Goal: Task Accomplishment & Management: Use online tool/utility

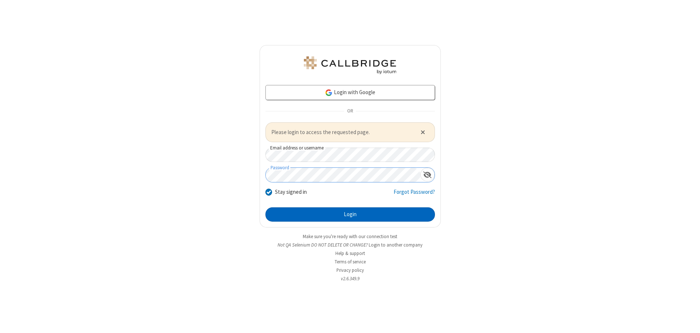
click at [350, 214] on button "Login" at bounding box center [349, 214] width 169 height 15
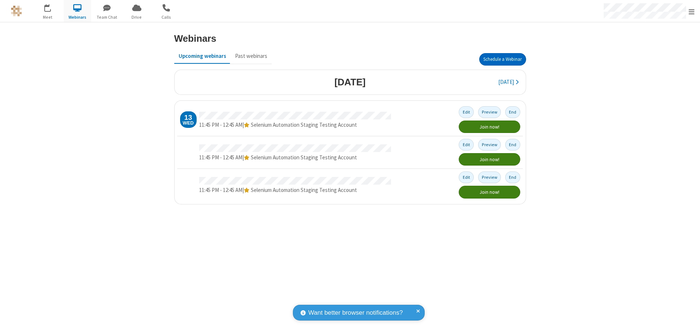
click at [502, 59] on button "Schedule a Webinar" at bounding box center [502, 59] width 47 height 12
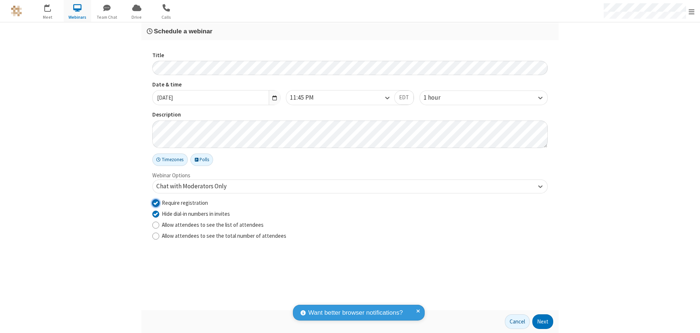
click at [156, 202] on input "Require registration" at bounding box center [155, 203] width 7 height 8
checkbox input "false"
click at [543, 321] on button "Next" at bounding box center [542, 321] width 21 height 15
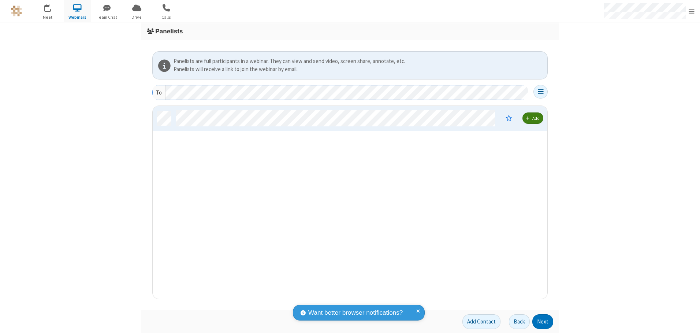
scroll to position [187, 389]
click at [543, 321] on button "Next" at bounding box center [542, 321] width 21 height 15
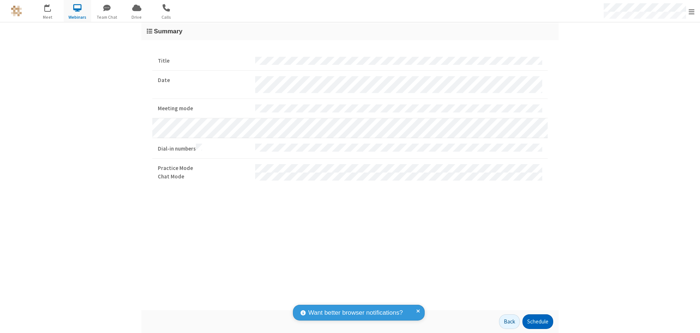
click at [537, 321] on button "Schedule" at bounding box center [537, 321] width 31 height 15
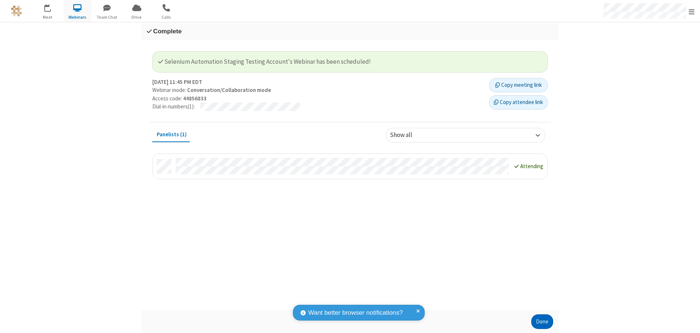
click at [542, 321] on button "Done" at bounding box center [542, 321] width 22 height 15
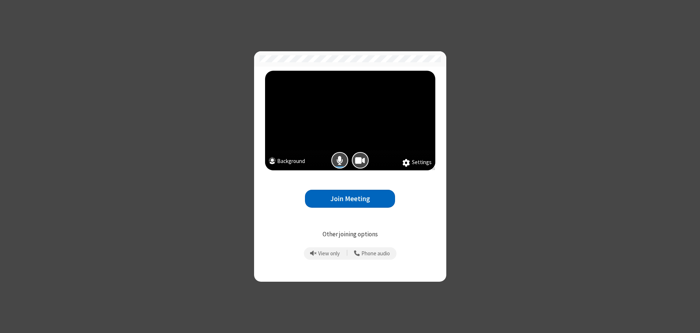
click at [350, 198] on button "Join Meeting" at bounding box center [350, 199] width 90 height 18
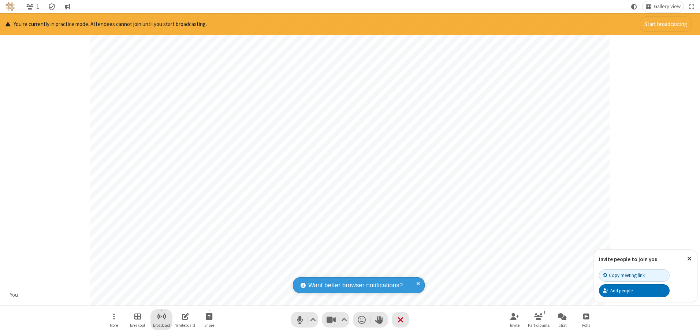
click at [161, 316] on span "Start broadcast" at bounding box center [161, 315] width 9 height 9
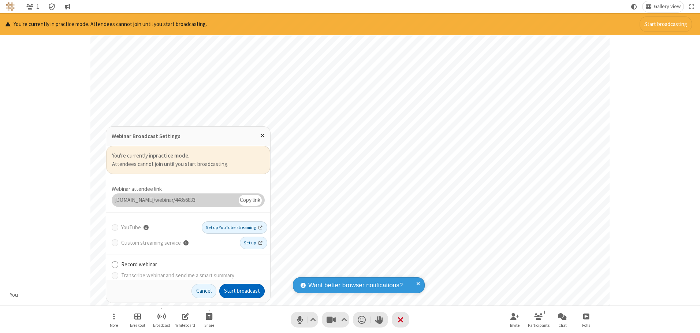
click at [242, 291] on button "Start broadcast" at bounding box center [241, 291] width 45 height 15
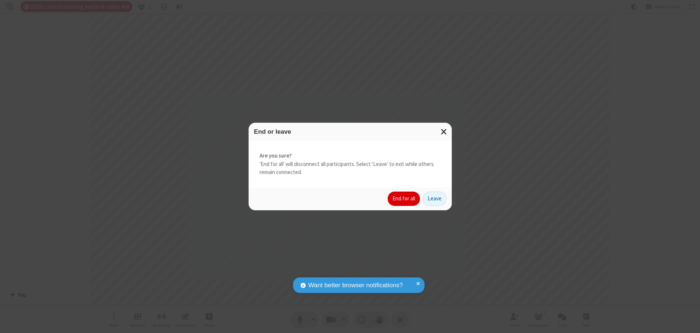
click at [404, 198] on button "End for all" at bounding box center [404, 198] width 32 height 15
